Goal: Transaction & Acquisition: Purchase product/service

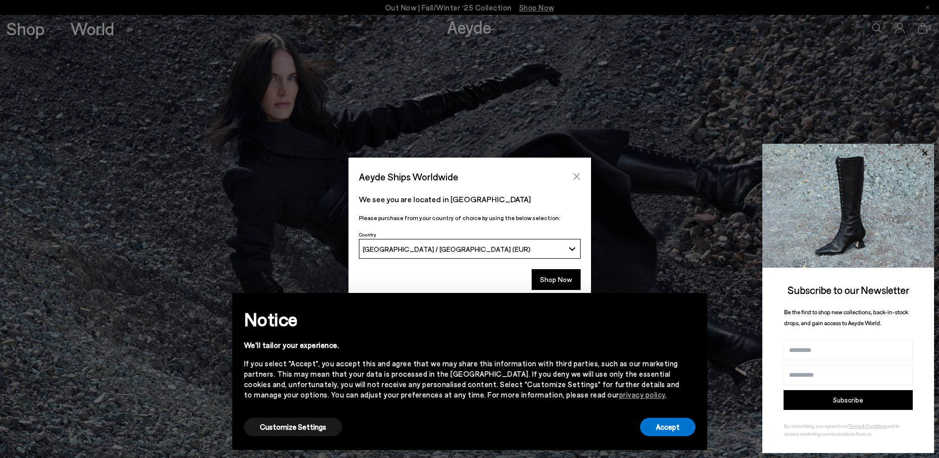
click at [578, 174] on icon "Close" at bounding box center [577, 176] width 8 height 8
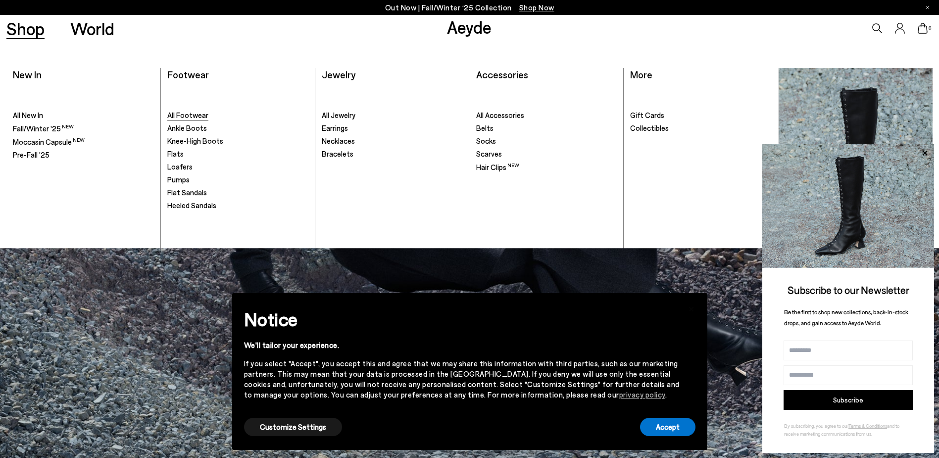
click at [201, 112] on span "All Footwear" at bounding box center [187, 114] width 41 height 9
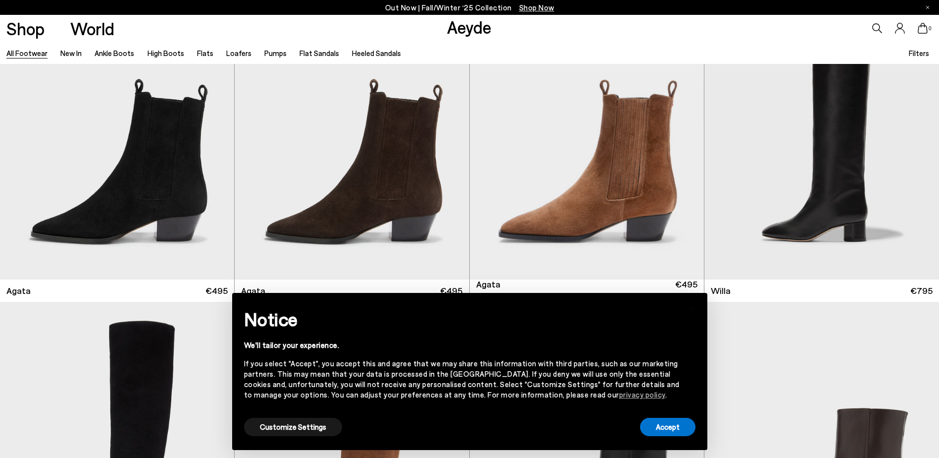
scroll to position [693, 0]
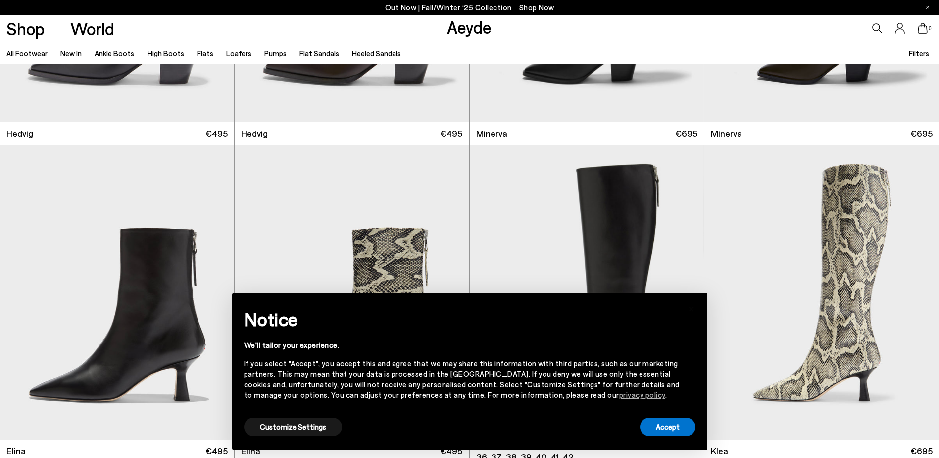
scroll to position [1089, 0]
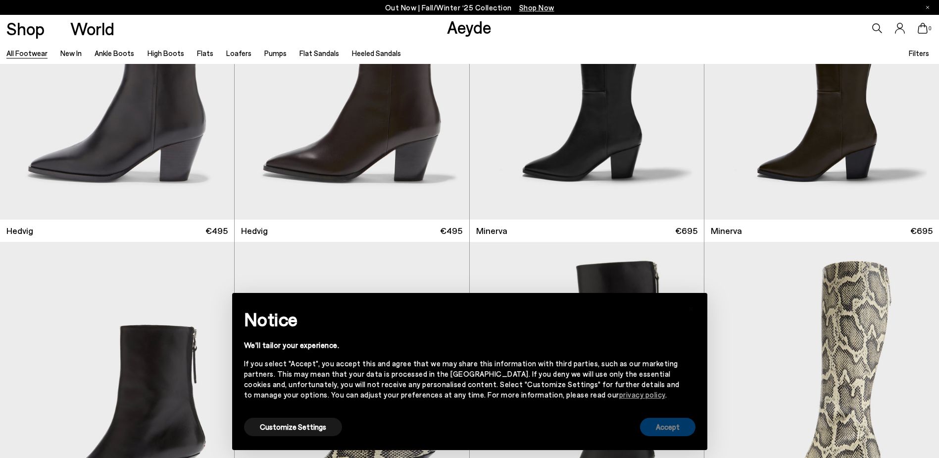
click at [669, 428] on button "Accept" at bounding box center [667, 426] width 55 height 18
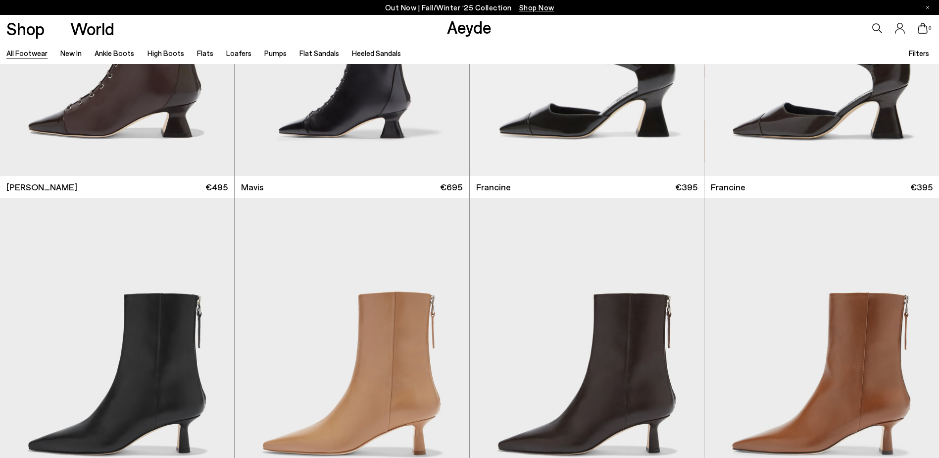
scroll to position [2278, 0]
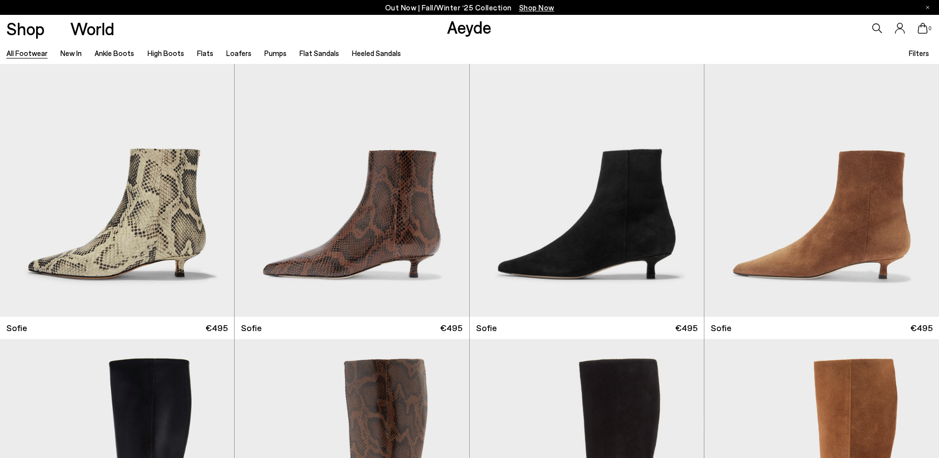
scroll to position [4457, 0]
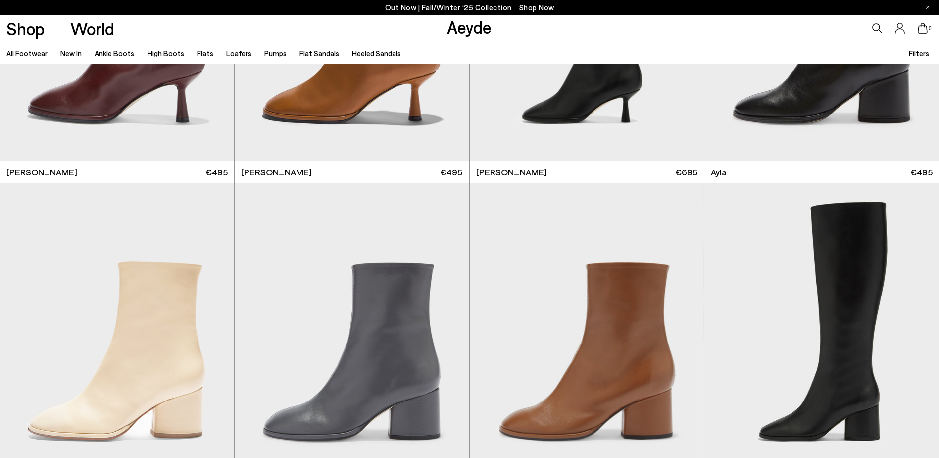
scroll to position [6735, 0]
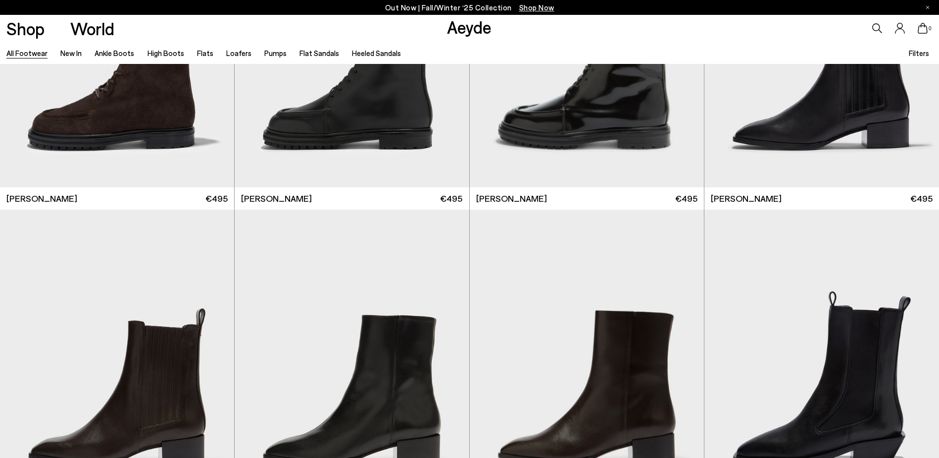
scroll to position [9211, 0]
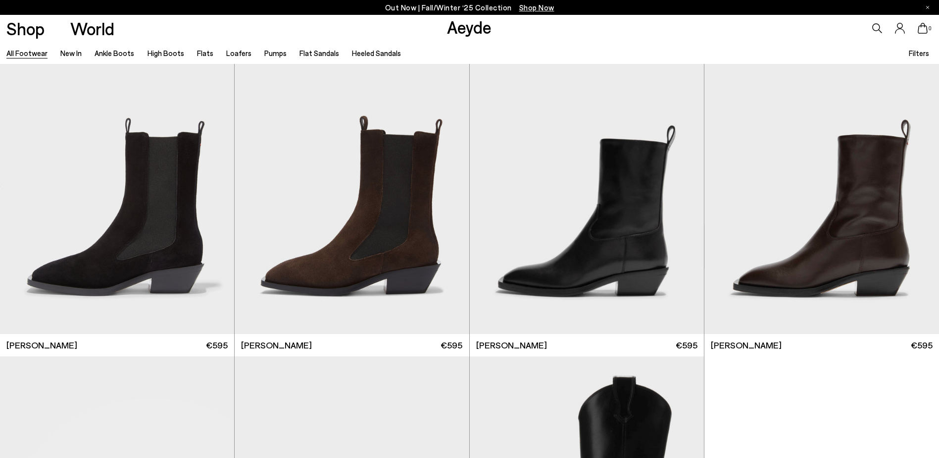
scroll to position [10399, 0]
